Goal: Transaction & Acquisition: Register for event/course

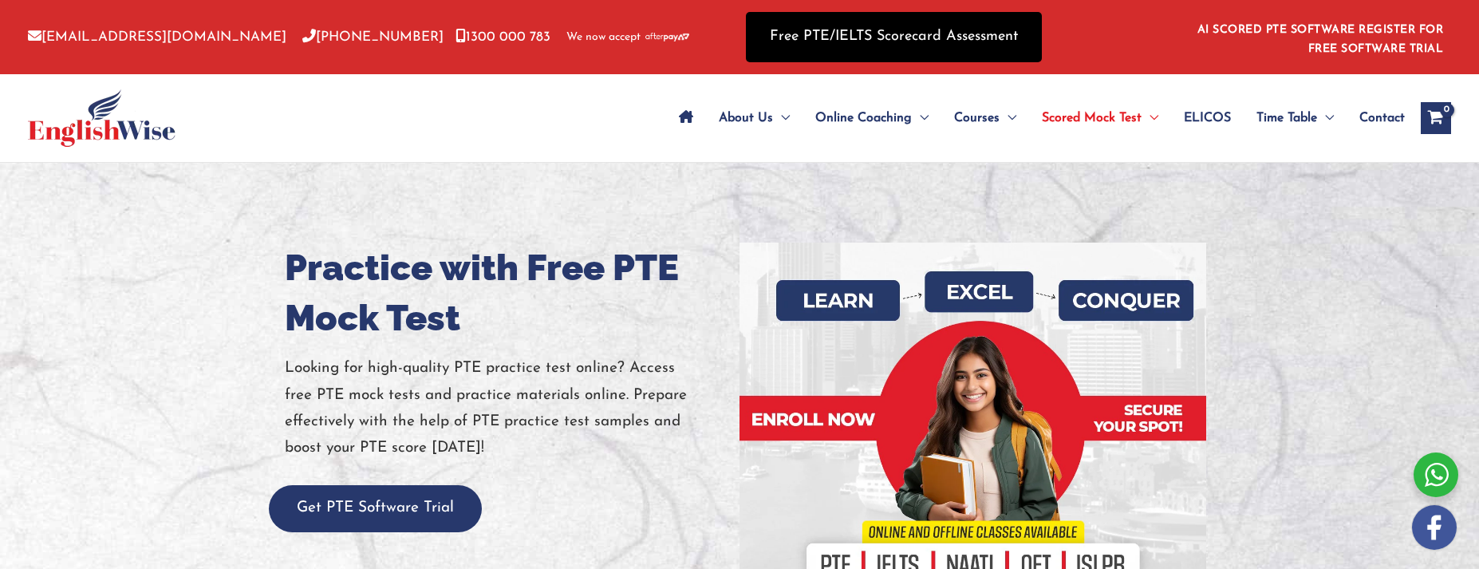
click at [912, 41] on link "Free PTE/IELTS Scorecard Assessment" at bounding box center [894, 37] width 296 height 50
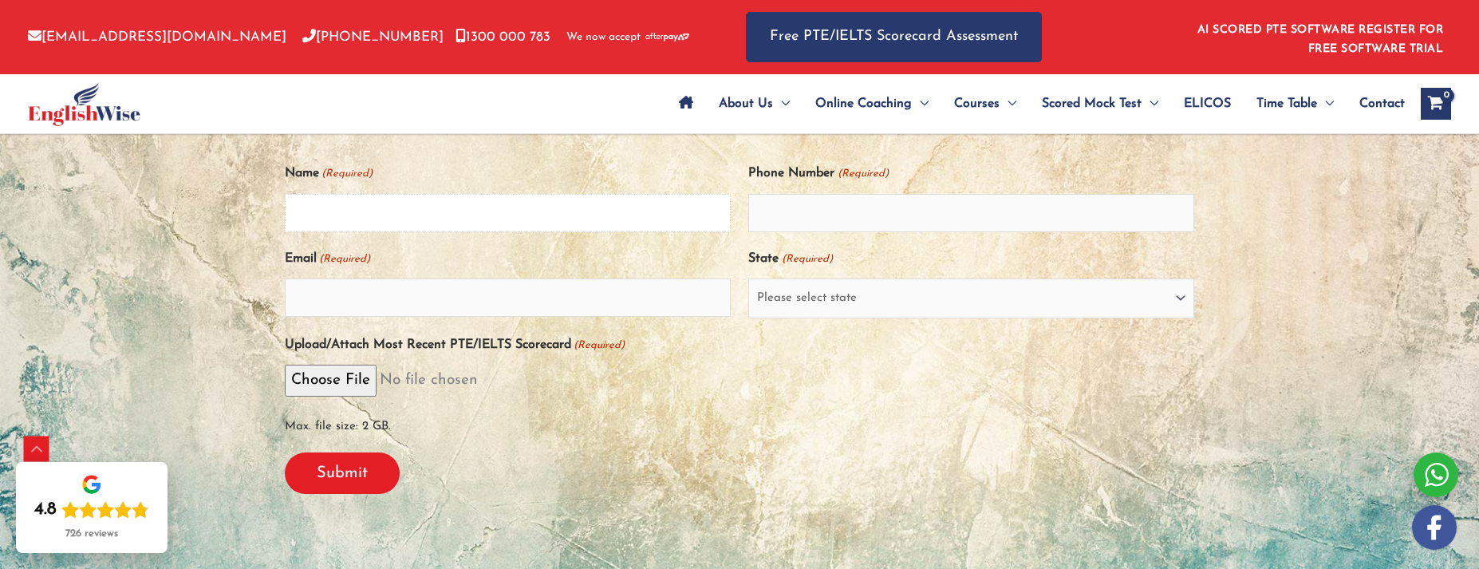
scroll to position [402, 0]
click at [575, 219] on input "Name (Required)" at bounding box center [508, 214] width 446 height 38
type input "[PERSON_NAME]"
type input "+6593698334"
type input "trinaaa.2006@Gmail.com"
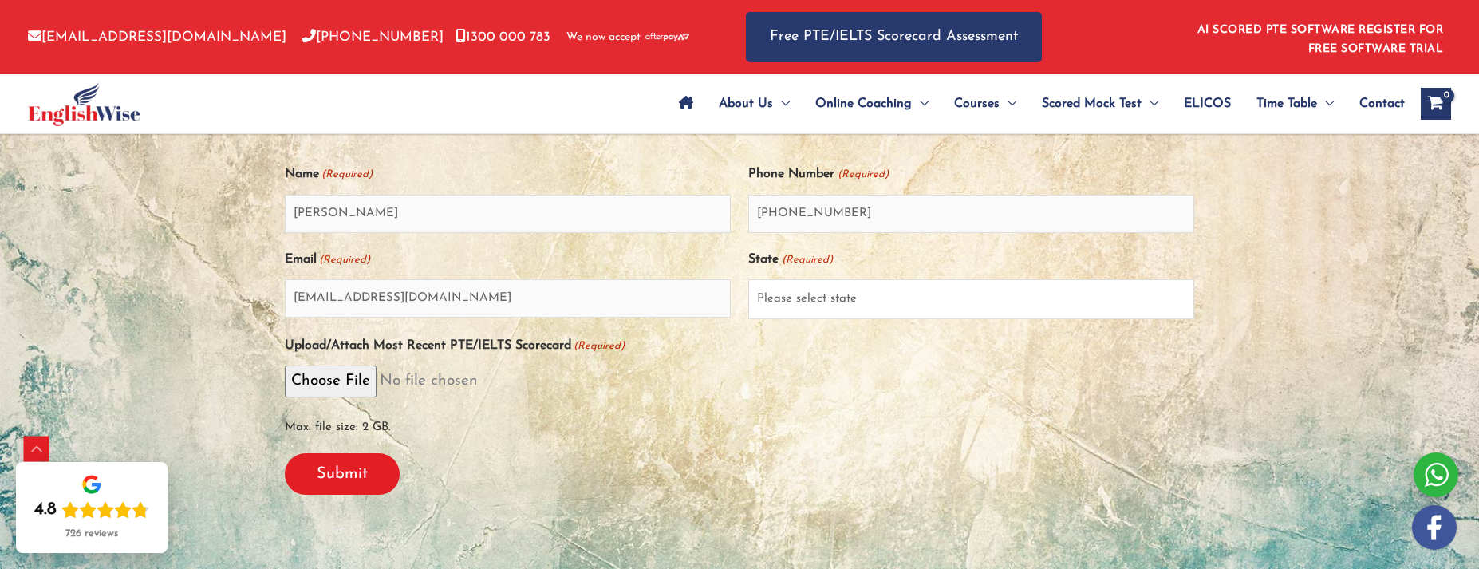
click at [966, 306] on select "Please select state New South Wales (NSW) Victoria (VIC) Queensland (QLD) South…" at bounding box center [971, 299] width 446 height 40
select select "Victoria (VIC)"
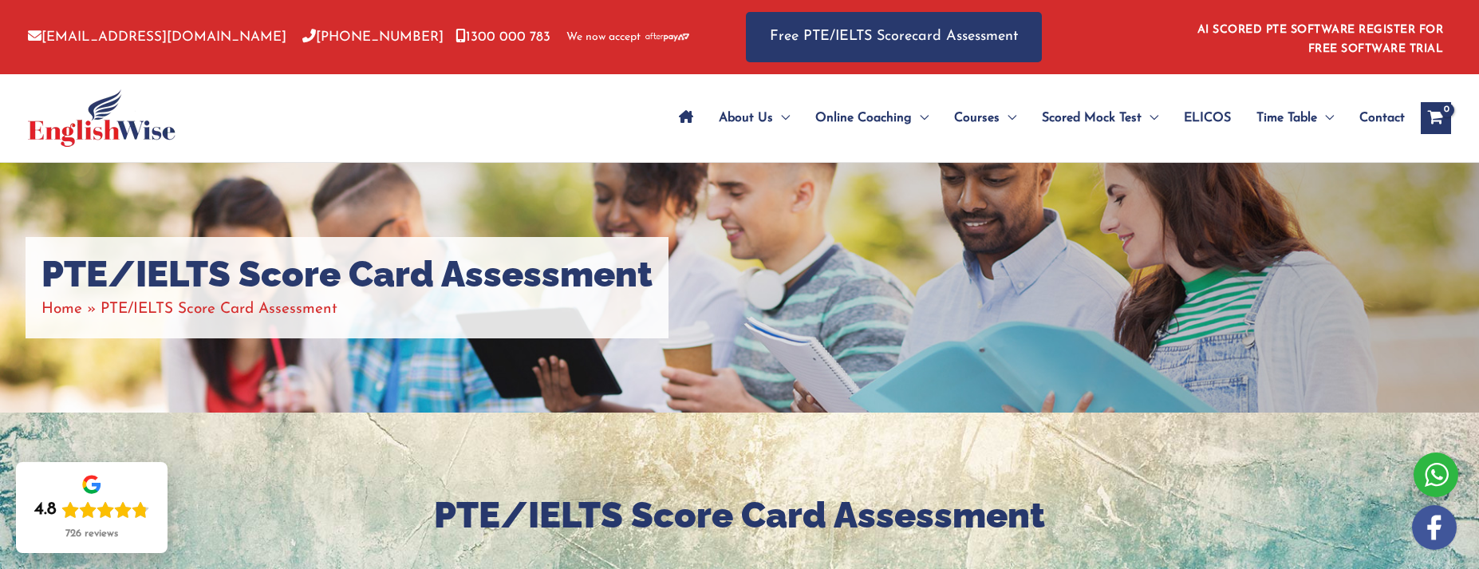
scroll to position [3, 0]
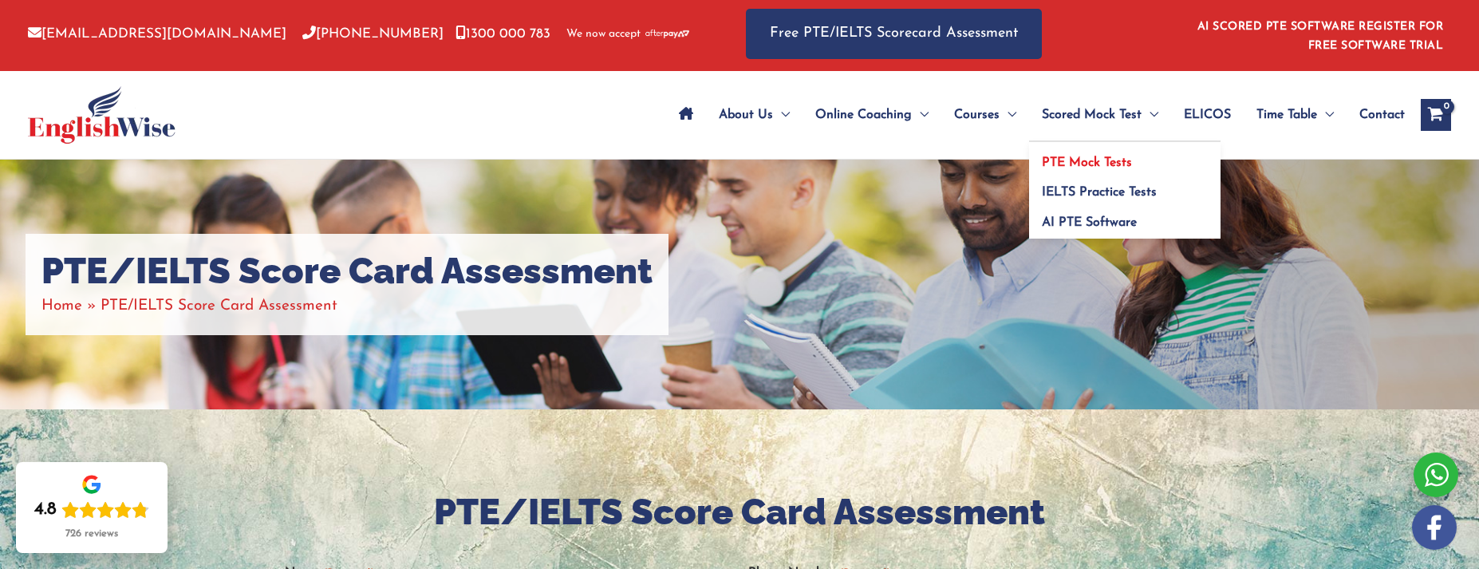
click at [1095, 165] on span "PTE Mock Tests" at bounding box center [1087, 162] width 90 height 13
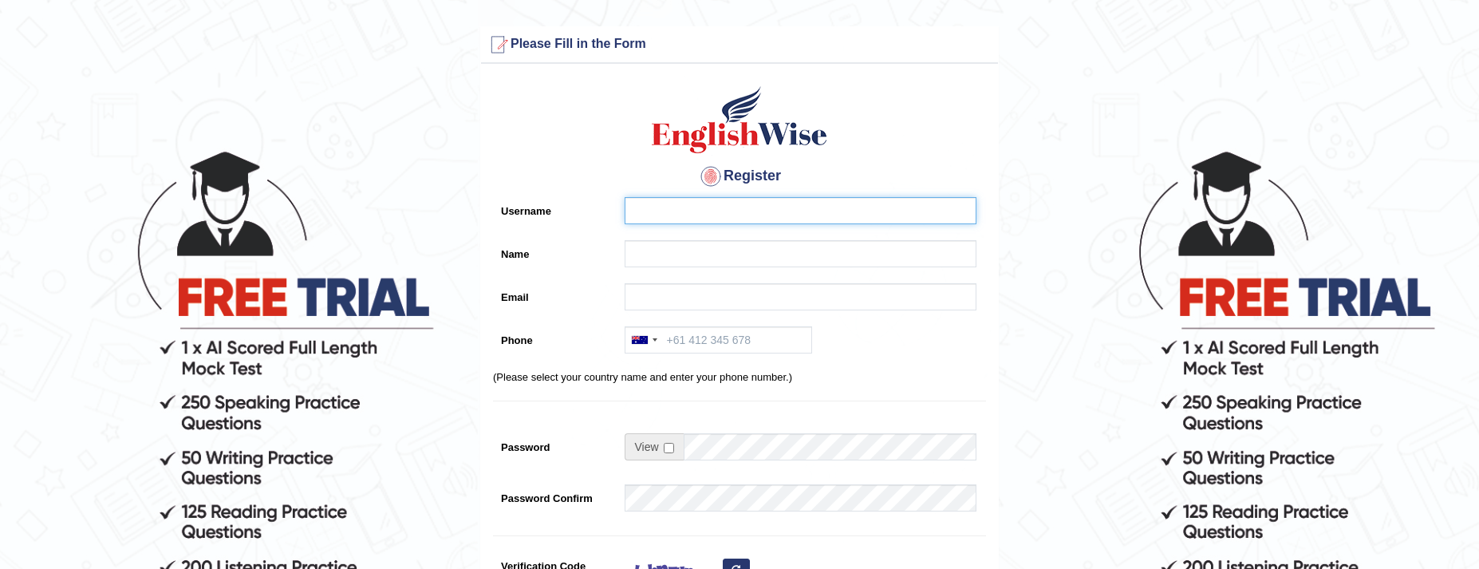
click at [703, 201] on input "Username" at bounding box center [801, 210] width 352 height 27
type input "Choyna"
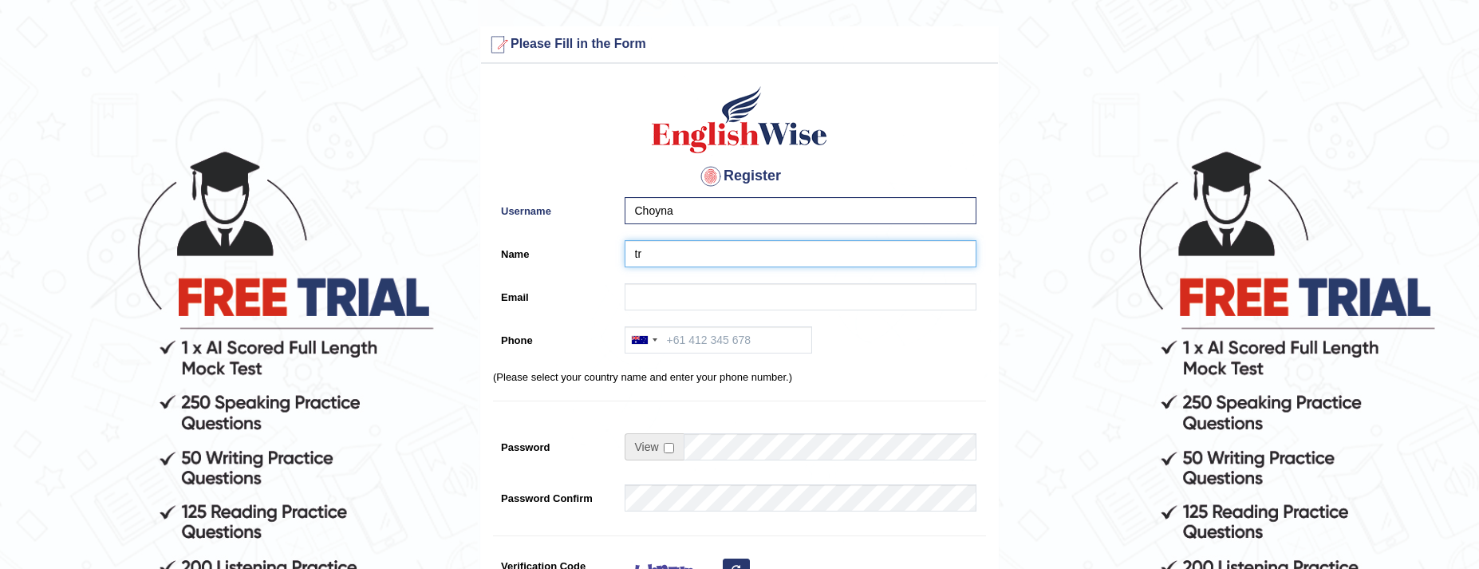
type input "t"
type input "Trina"
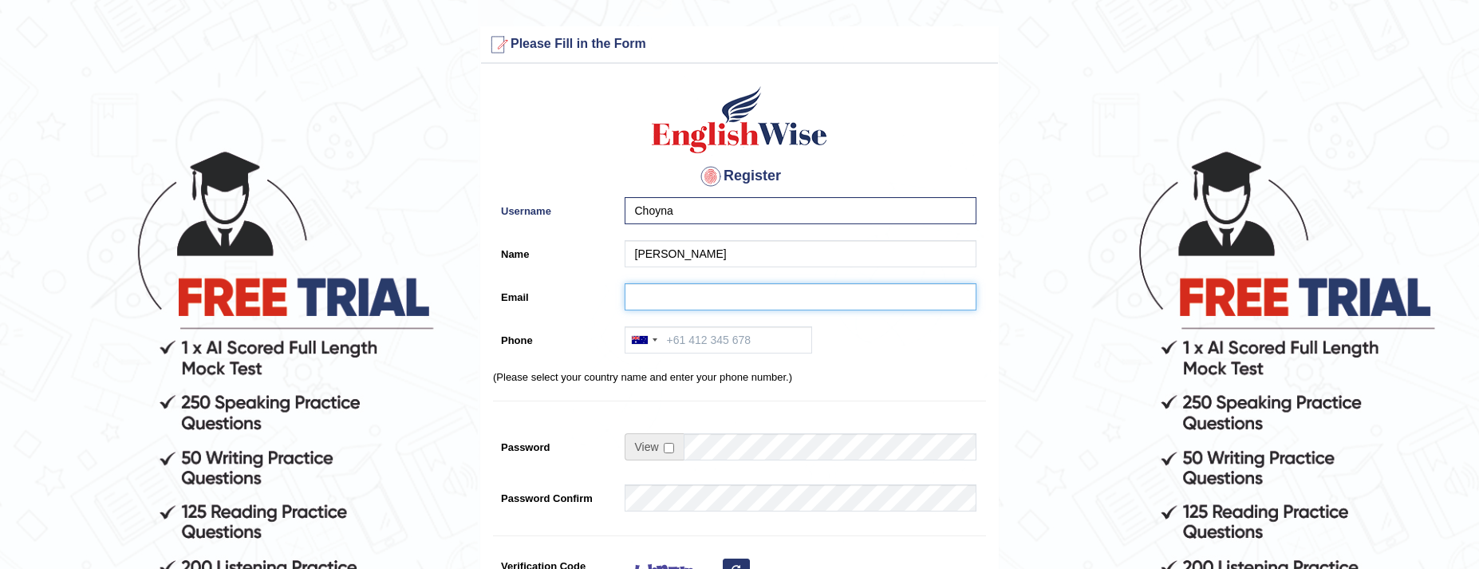
type input "C"
type input "trinaaa.2006@gmail.com"
click at [651, 328] on div at bounding box center [643, 340] width 37 height 26
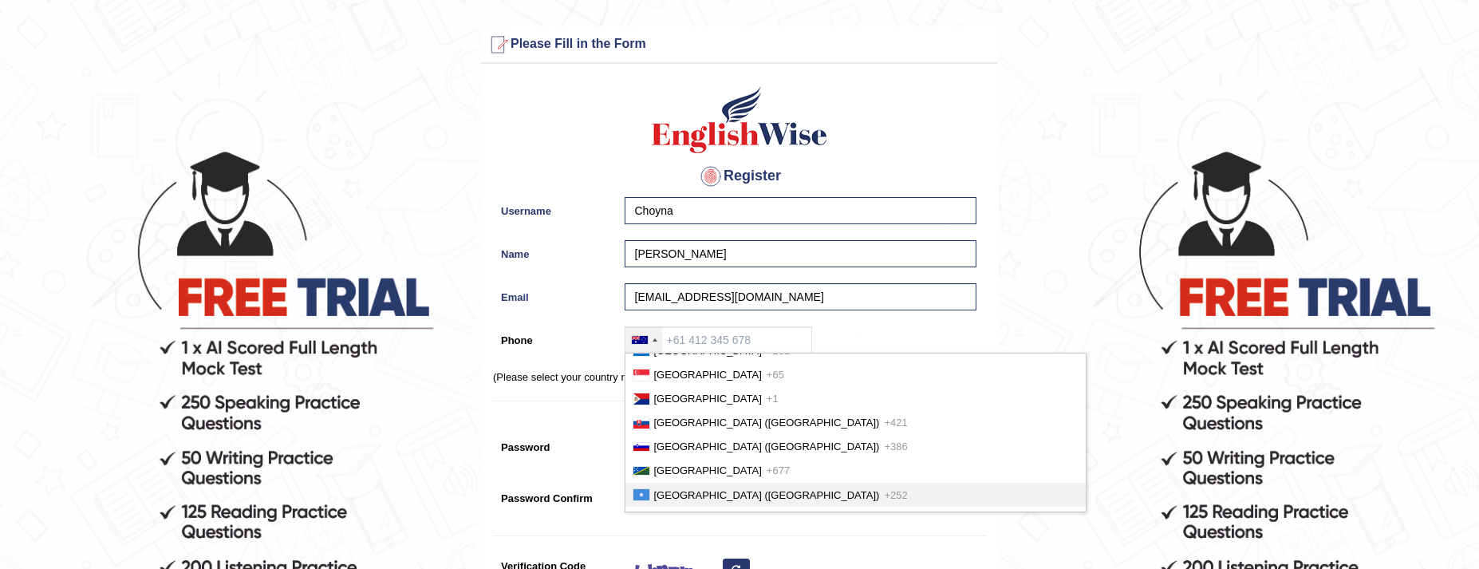
scroll to position [4826, 0]
click at [813, 388] on li "Singapore +65" at bounding box center [855, 376] width 460 height 24
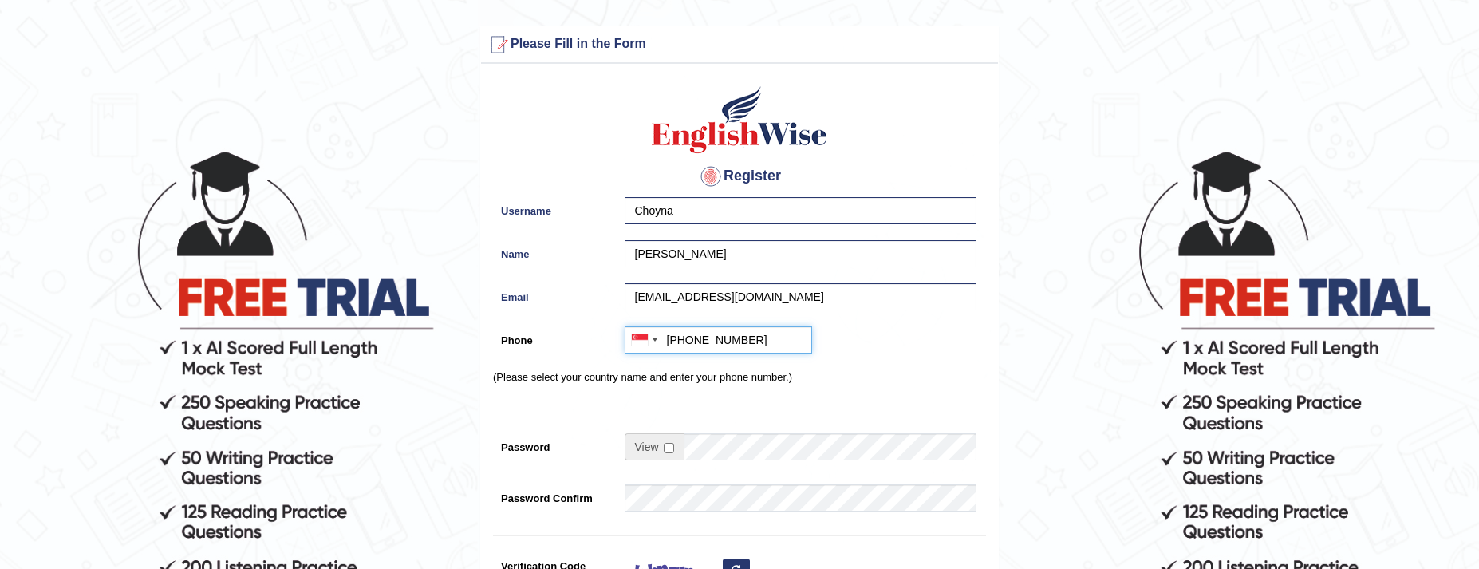
type input "+659698334"
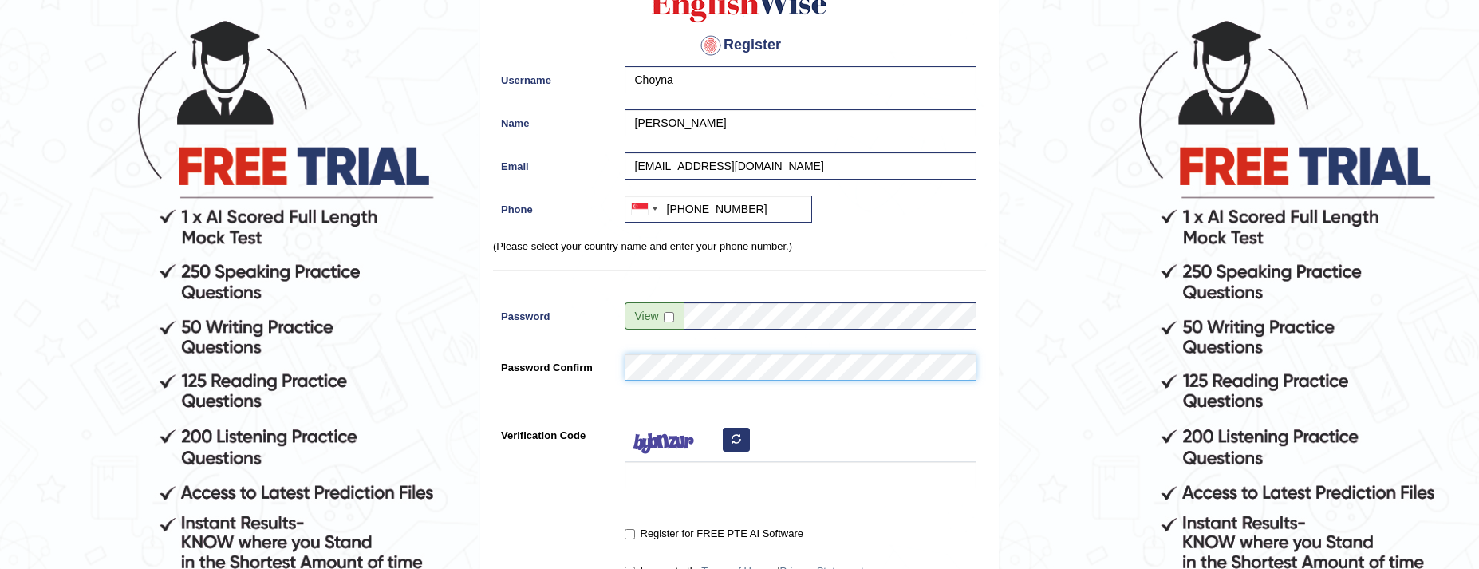
scroll to position [140, 0]
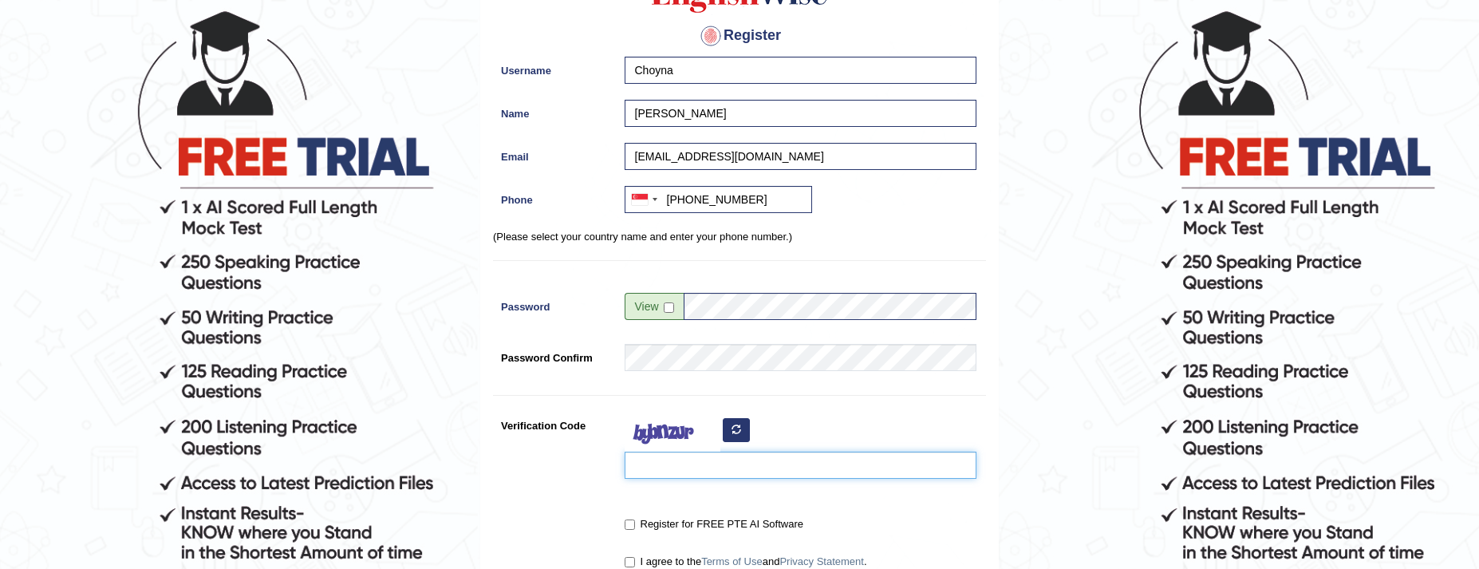
click at [733, 467] on input "Verification Code" at bounding box center [801, 465] width 352 height 27
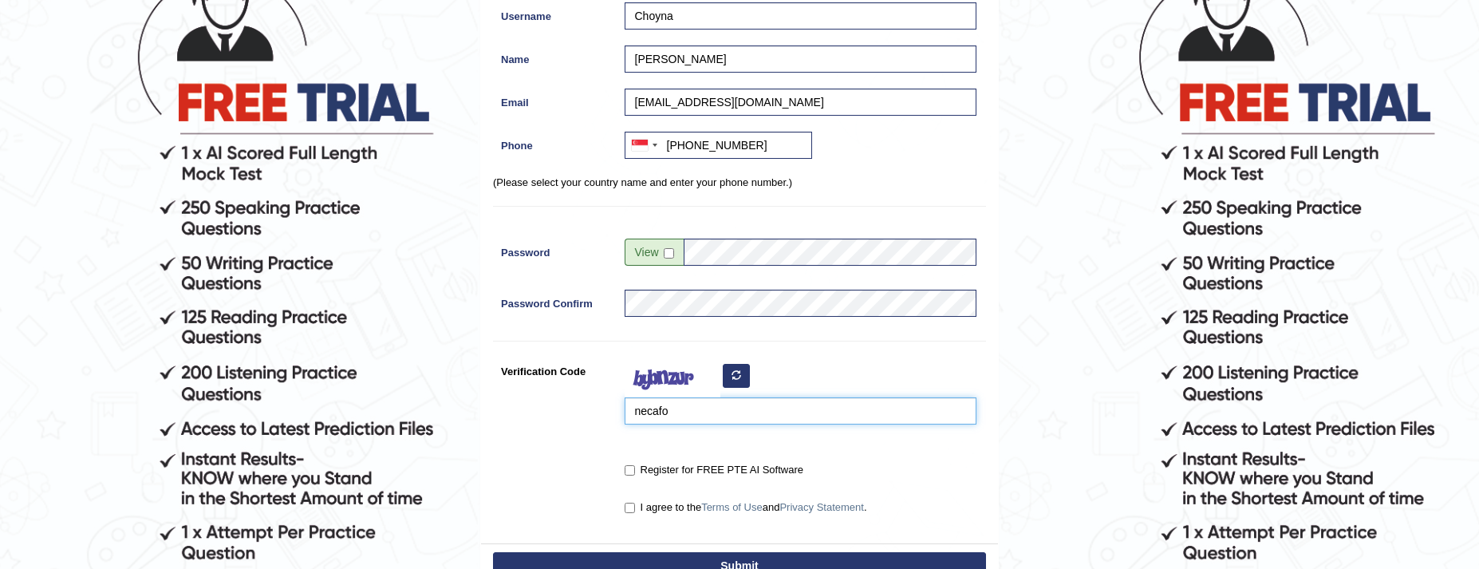
scroll to position [200, 0]
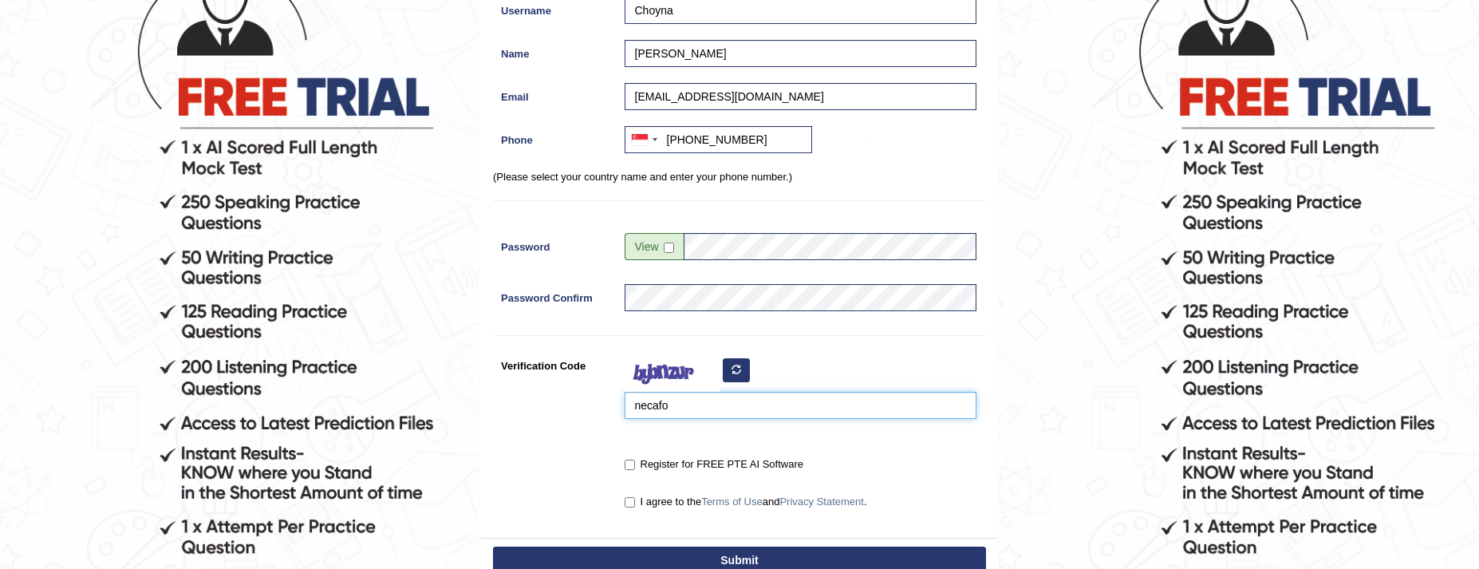
type input "necafo"
click at [631, 506] on input "I agree to the Terms of Use and Privacy Statement ." at bounding box center [630, 502] width 10 height 10
checkbox input "true"
click at [636, 465] on label "Register for FREE PTE AI Software" at bounding box center [714, 464] width 179 height 16
click at [635, 465] on input "Register for FREE PTE AI Software" at bounding box center [630, 465] width 10 height 10
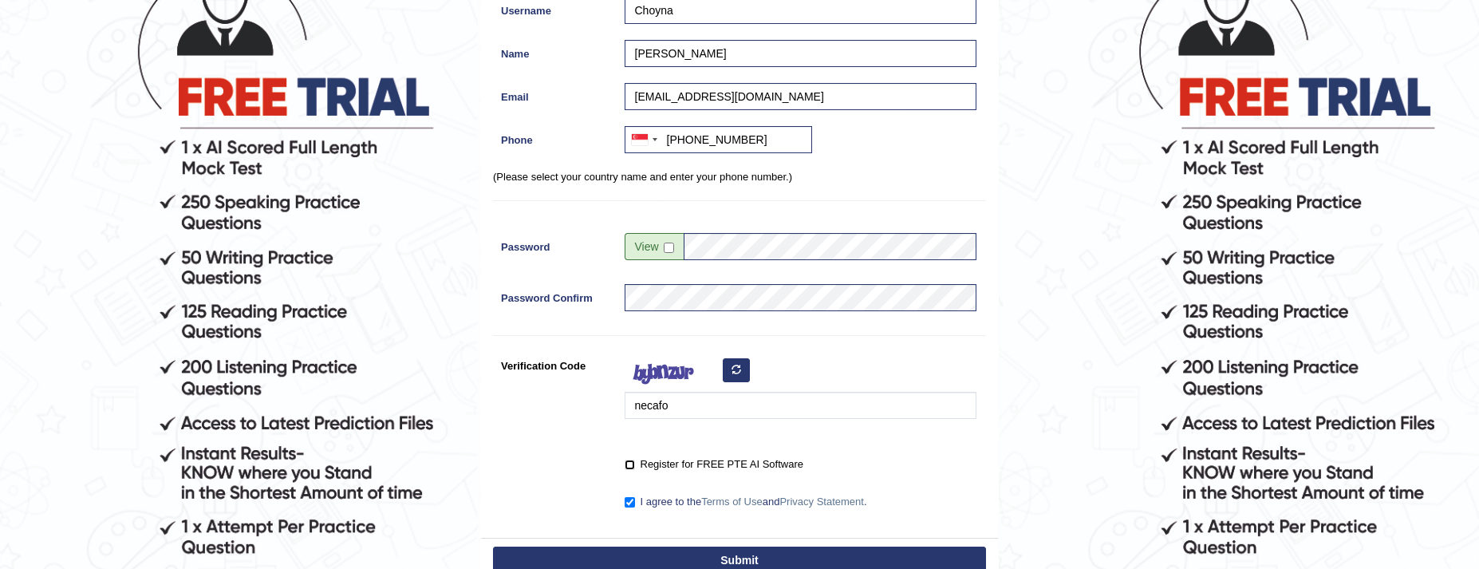
checkbox input "true"
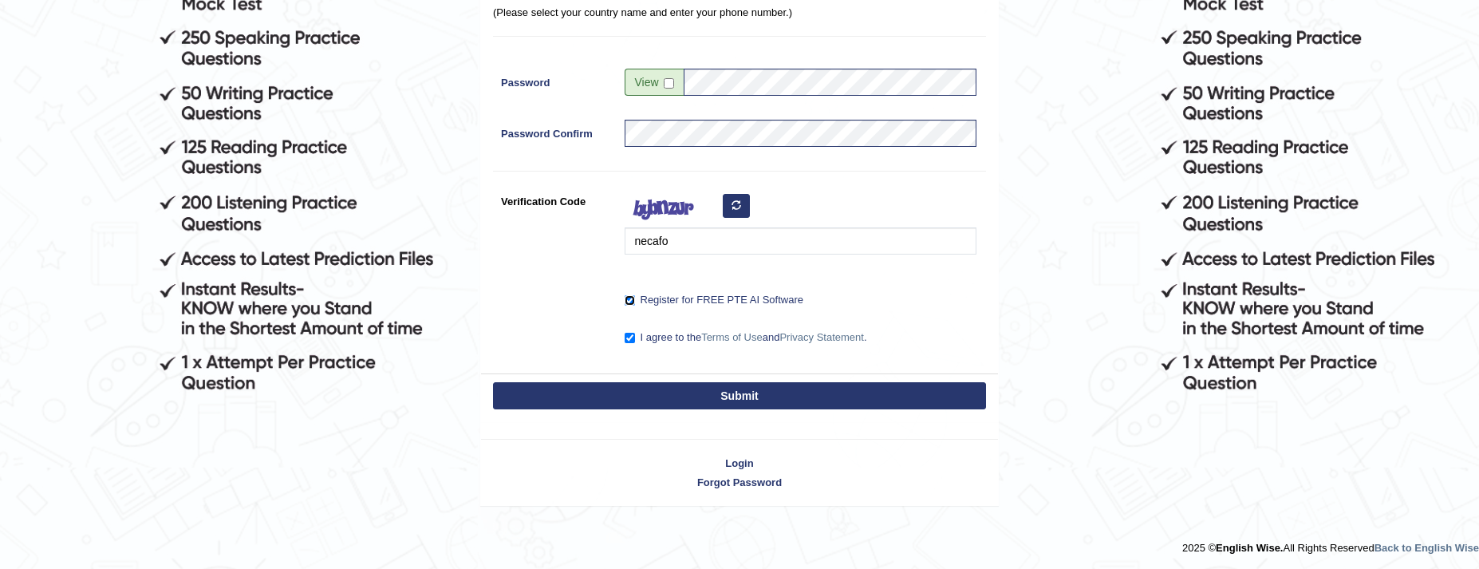
scroll to position [367, 0]
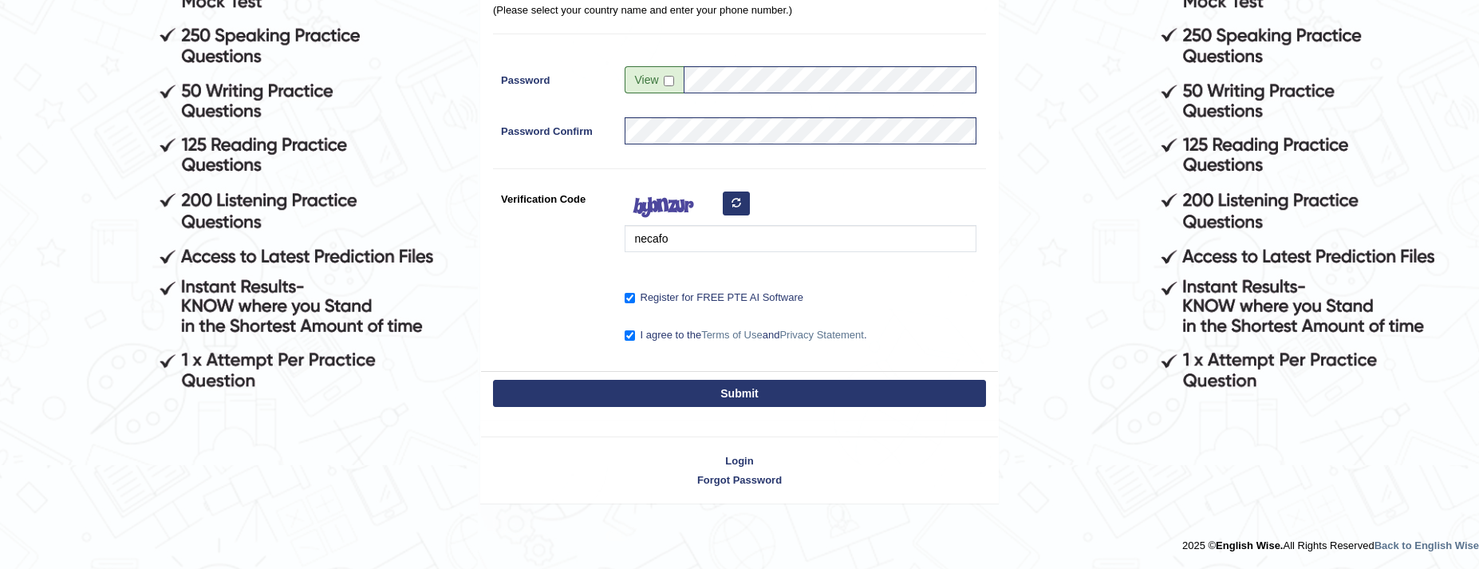
click at [661, 408] on div "Submit" at bounding box center [739, 395] width 517 height 48
click at [667, 396] on button "Submit" at bounding box center [739, 393] width 493 height 27
